Goal: Task Accomplishment & Management: Use online tool/utility

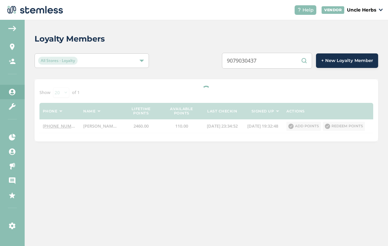
click at [260, 63] on input "9079030437" at bounding box center [267, 61] width 90 height 16
click at [254, 62] on input "9079030437" at bounding box center [267, 61] width 90 height 16
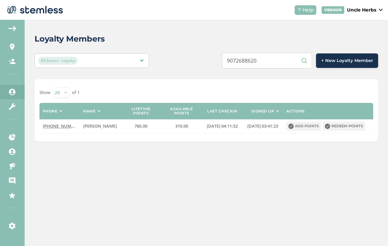
type input "9072688620"
click at [343, 126] on button "Redeem points" at bounding box center [344, 125] width 42 height 9
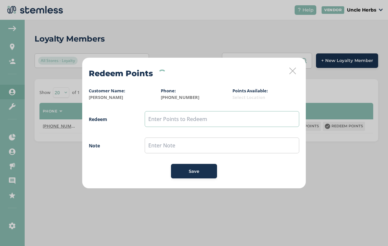
click at [203, 120] on input "text" at bounding box center [222, 119] width 155 height 16
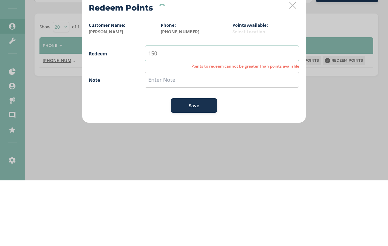
type input "150"
click at [198, 137] on input "text" at bounding box center [222, 145] width 155 height 16
type input "15 off"
click at [204, 164] on button "Save" at bounding box center [194, 171] width 46 height 14
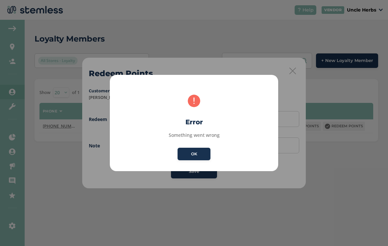
click at [190, 155] on button "OK" at bounding box center [194, 153] width 33 height 13
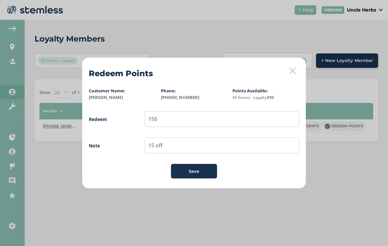
click at [197, 176] on button "Save" at bounding box center [194, 171] width 46 height 14
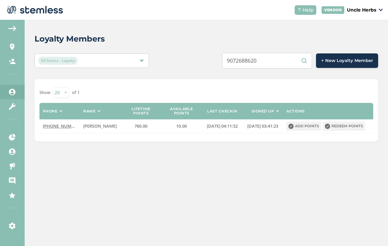
click at [288, 196] on div "Loyalty Members All Stores - Loyalty 9072688620 + New Loyalty Member Show [PHON…" at bounding box center [207, 133] width 364 height 226
click at [271, 60] on input "9072688620" at bounding box center [267, 61] width 90 height 16
type input "9079999999"
click at [343, 130] on button "Redeem points" at bounding box center [344, 125] width 42 height 9
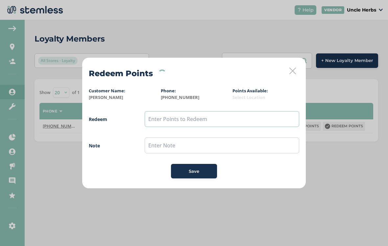
click at [230, 120] on input "text" at bounding box center [222, 119] width 155 height 16
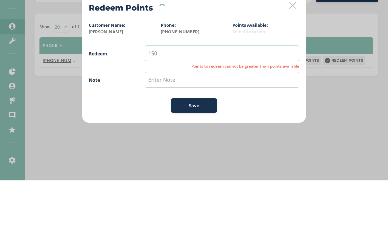
type input "150"
click at [189, 137] on input "text" at bounding box center [222, 145] width 155 height 16
type input "Preroll"
click at [200, 168] on div "Save" at bounding box center [194, 171] width 36 height 7
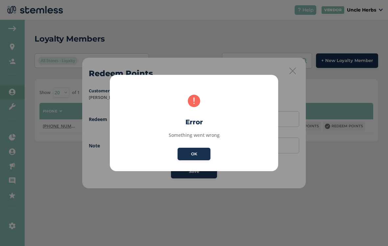
click at [192, 148] on button "OK" at bounding box center [194, 153] width 33 height 13
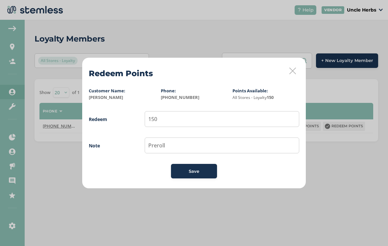
click at [292, 71] on icon at bounding box center [293, 70] width 7 height 7
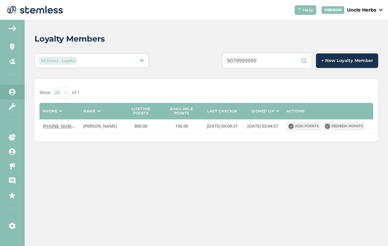
click at [346, 121] on button "Redeem points" at bounding box center [344, 125] width 42 height 9
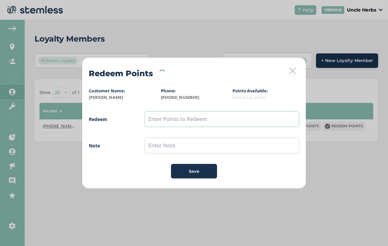
click at [213, 118] on input "text" at bounding box center [222, 119] width 155 height 16
click at [297, 68] on div "Redeem Points Customer Name: [PERSON_NAME] Phone: [PHONE_NUMBER] Points Availab…" at bounding box center [194, 123] width 224 height 131
click at [288, 71] on div "Redeem Points Customer Name: [PERSON_NAME] Phone: [PHONE_NUMBER] Points Availab…" at bounding box center [194, 123] width 224 height 131
click at [294, 72] on icon at bounding box center [293, 70] width 7 height 7
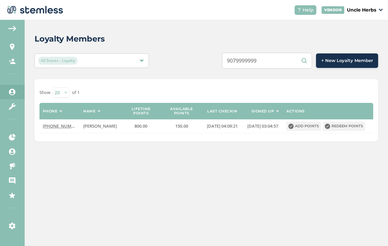
click at [258, 61] on input "9079999999" at bounding box center [267, 61] width 90 height 16
click at [252, 58] on input "9079999999" at bounding box center [267, 61] width 90 height 16
paste input "3517484"
type input "9073517484"
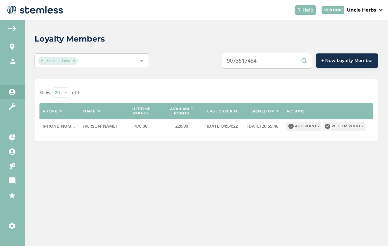
click at [344, 126] on button "Redeem points" at bounding box center [344, 125] width 42 height 9
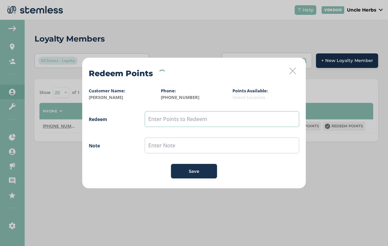
click at [183, 122] on input "text" at bounding box center [222, 119] width 155 height 16
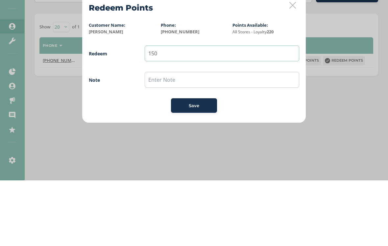
type input "150"
click at [210, 137] on input "text" at bounding box center [222, 145] width 155 height 16
type input "Preroll"
click at [200, 168] on div "Save" at bounding box center [194, 171] width 36 height 7
